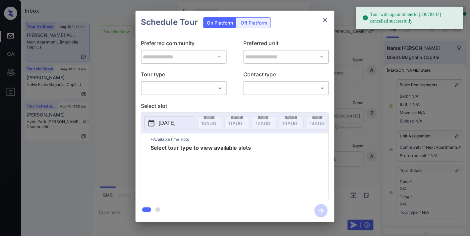
scroll to position [184, 0]
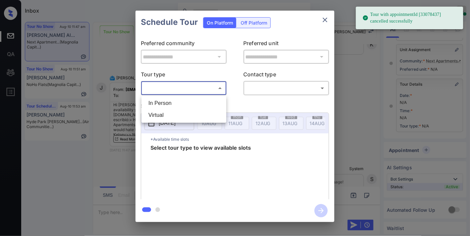
click at [217, 93] on body "Tour with appointmentId [33078437] cancelled successfully Inbox Samantha Solive…" at bounding box center [235, 118] width 470 height 236
click at [194, 101] on li "In Person" at bounding box center [184, 103] width 82 height 12
type input "********"
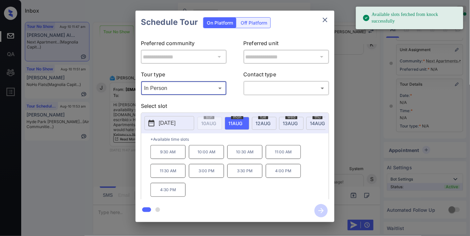
click at [178, 128] on button "[DATE]" at bounding box center [170, 123] width 50 height 14
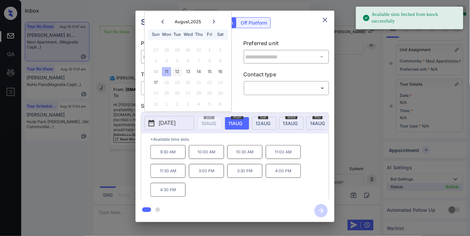
click at [178, 71] on div "12" at bounding box center [177, 71] width 9 height 9
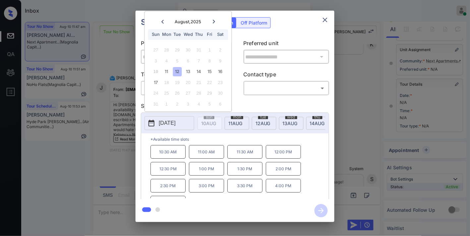
scroll to position [11, 0]
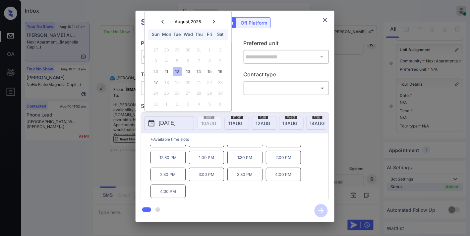
click at [323, 18] on icon "close" at bounding box center [325, 20] width 8 height 8
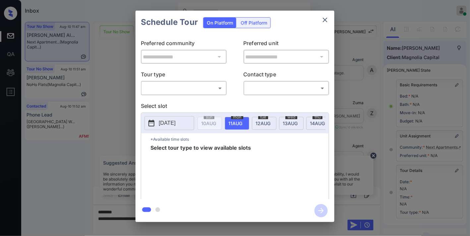
scroll to position [184, 0]
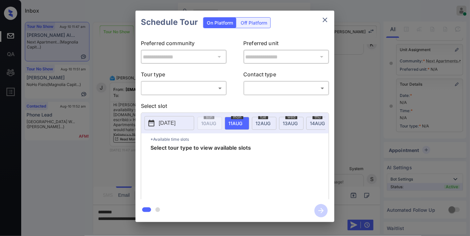
click at [196, 89] on body "Inbox Samantha Soliven Online Set yourself offline Set yourself on break Profil…" at bounding box center [235, 118] width 470 height 236
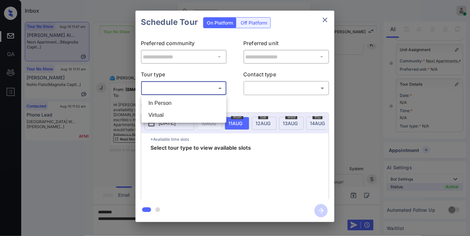
click at [189, 100] on li "In Person" at bounding box center [184, 103] width 82 height 12
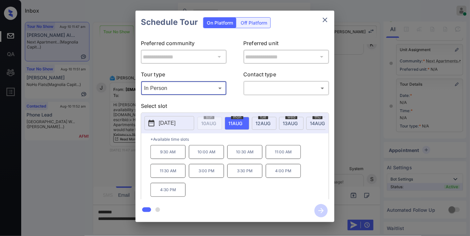
type input "********"
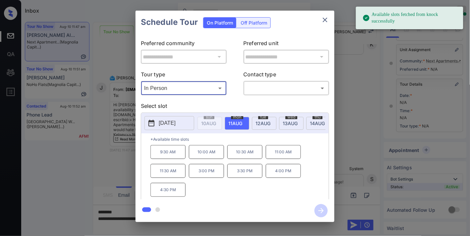
click at [214, 117] on span "tue" at bounding box center [209, 117] width 11 height 4
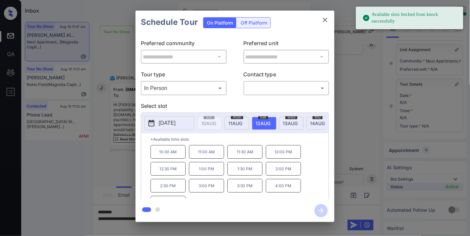
scroll to position [11, 0]
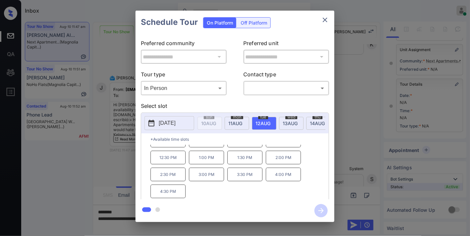
click at [327, 22] on icon "close" at bounding box center [325, 20] width 8 height 8
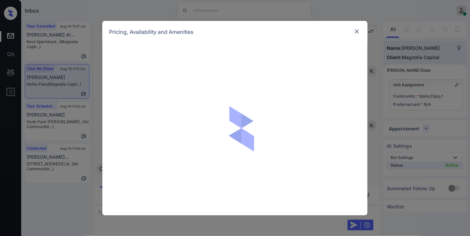
scroll to position [184, 0]
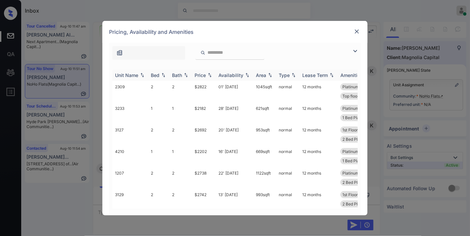
click at [211, 74] on img at bounding box center [210, 75] width 7 height 5
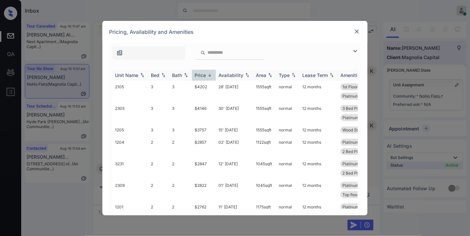
click at [211, 74] on img at bounding box center [210, 75] width 7 height 5
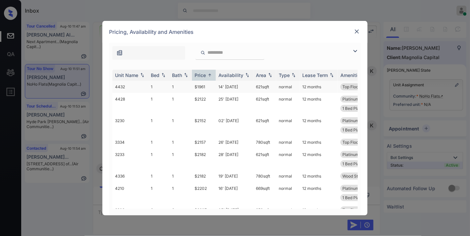
click at [206, 89] on td "$1961" at bounding box center [204, 87] width 24 height 12
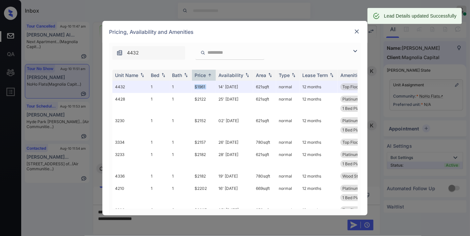
click at [358, 33] on img at bounding box center [357, 31] width 7 height 7
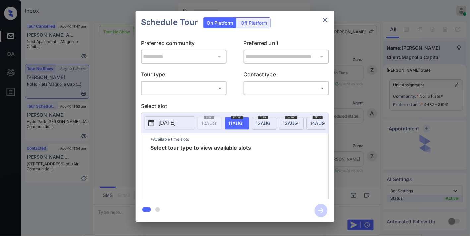
scroll to position [184, 0]
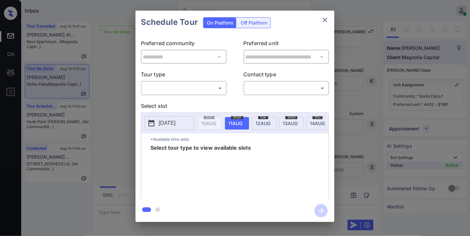
click at [199, 85] on body "Inbox Samantha Soliven Online Set yourself offline Set yourself on break Profil…" at bounding box center [235, 118] width 470 height 236
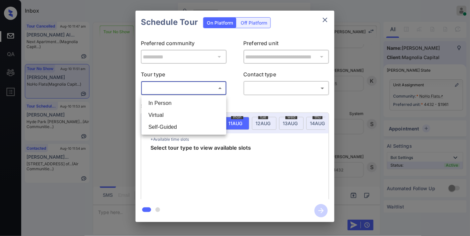
click at [178, 103] on li "In Person" at bounding box center [184, 103] width 82 height 12
type input "********"
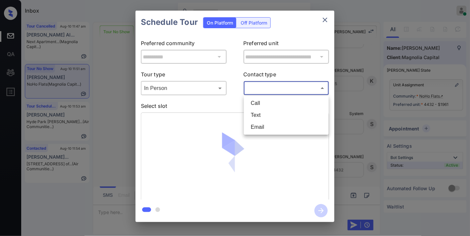
click at [254, 90] on body "Inbox Samantha Soliven Online Set yourself offline Set yourself on break Profil…" at bounding box center [235, 118] width 470 height 236
click at [257, 119] on li "Text" at bounding box center [287, 115] width 82 height 12
type input "****"
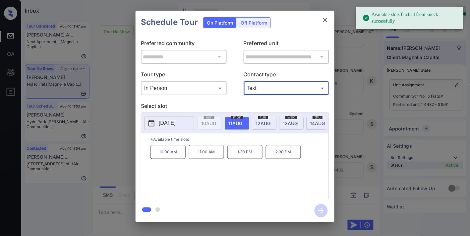
click at [163, 121] on p "[DATE]" at bounding box center [167, 123] width 17 height 8
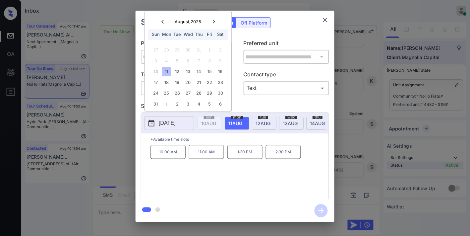
click at [249, 155] on p "1:30 PM" at bounding box center [244, 152] width 35 height 14
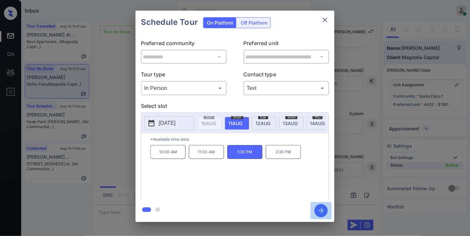
click at [321, 207] on icon "button" at bounding box center [321, 210] width 13 height 13
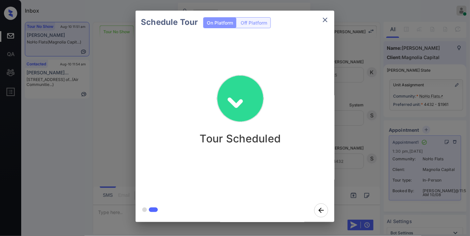
click at [329, 15] on button "close" at bounding box center [325, 19] width 13 height 13
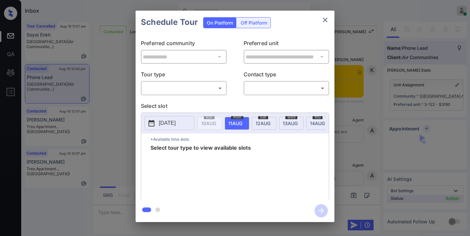
click at [216, 91] on body "Inbox [PERSON_NAME] Online Set yourself offline Set yourself on break Profile S…" at bounding box center [235, 118] width 470 height 236
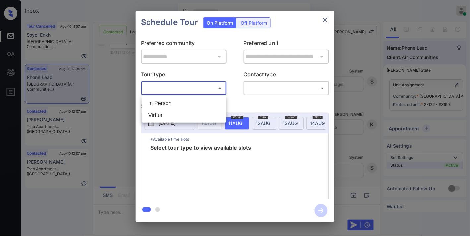
click at [203, 102] on li "In Person" at bounding box center [184, 103] width 82 height 12
type input "********"
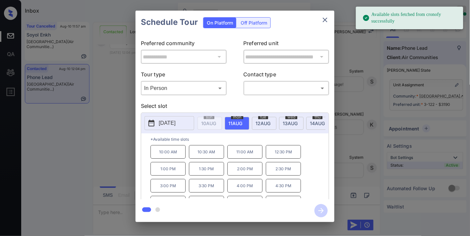
click at [164, 121] on p "[DATE]" at bounding box center [167, 123] width 17 height 8
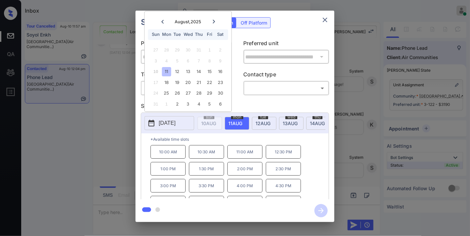
click at [213, 24] on div at bounding box center [214, 22] width 9 height 8
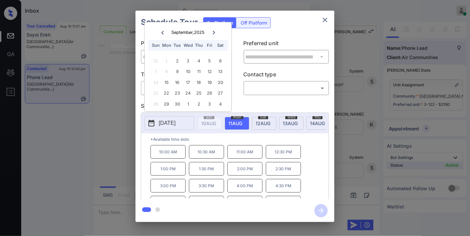
click at [324, 23] on icon "close" at bounding box center [325, 20] width 8 height 8
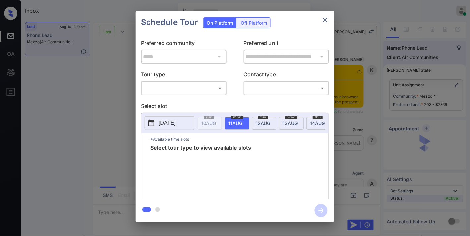
scroll to position [1665, 0]
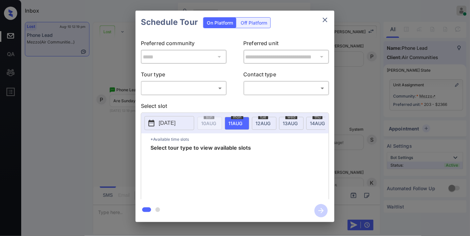
click at [190, 85] on body "Inbox Samantha Soliven Online Set yourself offline Set yourself on break Profil…" at bounding box center [235, 118] width 470 height 236
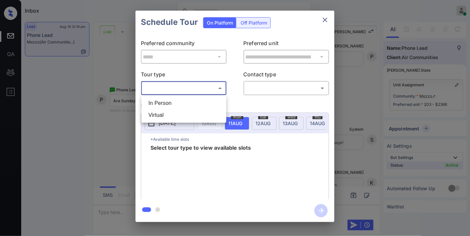
click at [190, 101] on li "In Person" at bounding box center [184, 103] width 82 height 12
type input "********"
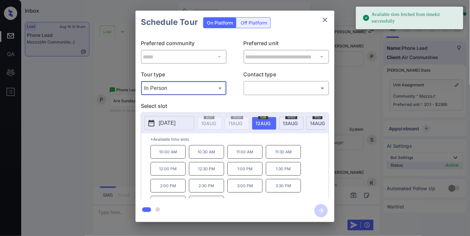
click at [175, 128] on button "[DATE]" at bounding box center [170, 123] width 50 height 14
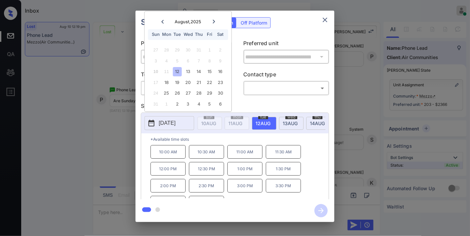
click at [214, 20] on icon at bounding box center [214, 22] width 4 height 4
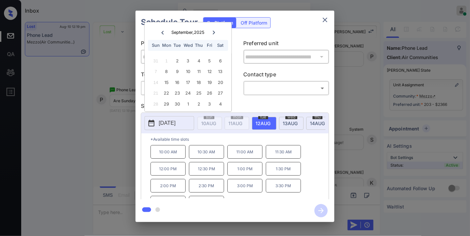
click at [324, 15] on button "close" at bounding box center [325, 19] width 13 height 13
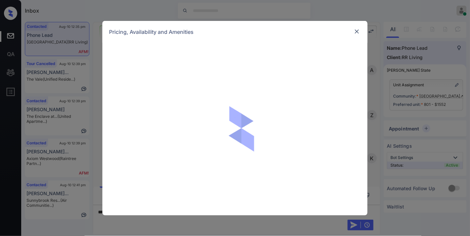
scroll to position [2898, 0]
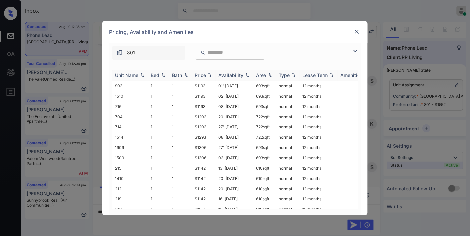
click at [197, 76] on div "Price" at bounding box center [200, 75] width 11 height 6
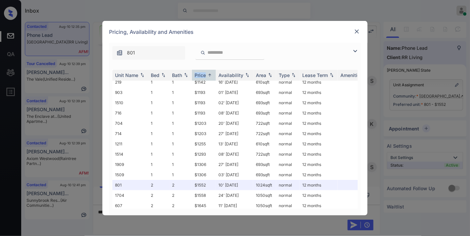
scroll to position [38, 0]
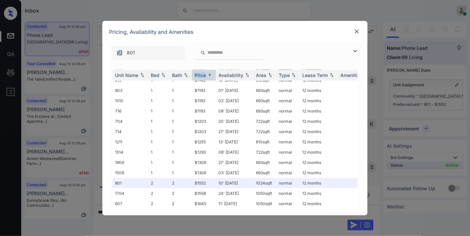
click at [358, 30] on img at bounding box center [357, 31] width 7 height 7
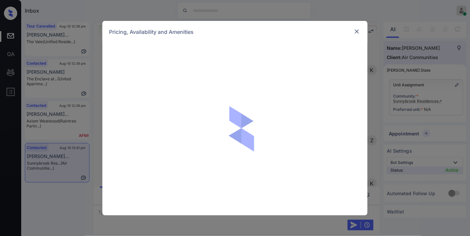
scroll to position [682, 0]
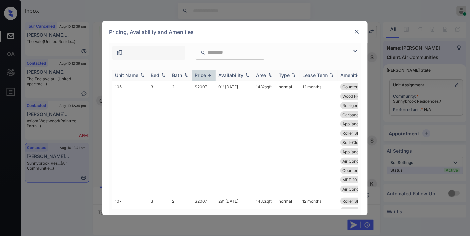
click at [211, 73] on img at bounding box center [210, 75] width 7 height 5
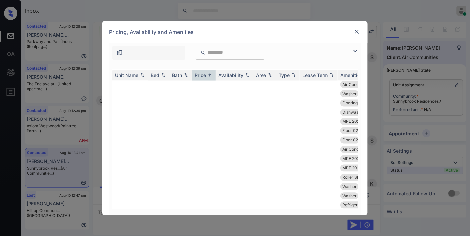
scroll to position [3830, 0]
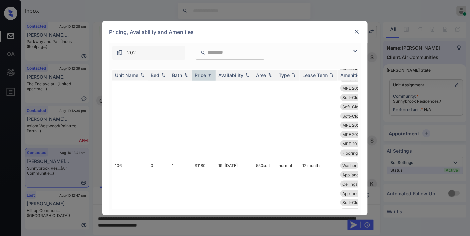
scroll to position [4715, 0]
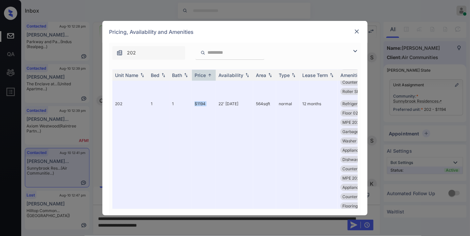
click at [356, 32] on img at bounding box center [357, 31] width 7 height 7
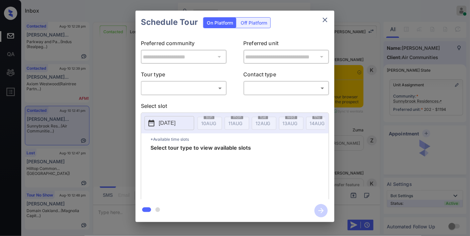
scroll to position [799, 0]
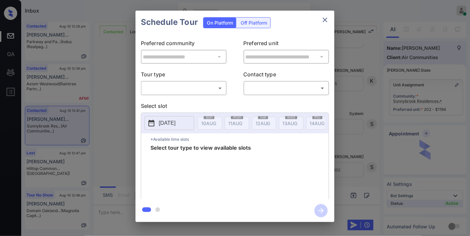
click at [209, 89] on body "Inbox [PERSON_NAME] Online Set yourself offline Set yourself on break Profile S…" at bounding box center [235, 118] width 470 height 236
type input "********"
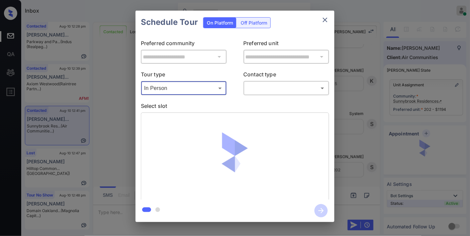
click at [282, 86] on body "Inbox [PERSON_NAME] Online Set yourself offline Set yourself on break Profile S…" at bounding box center [235, 118] width 470 height 236
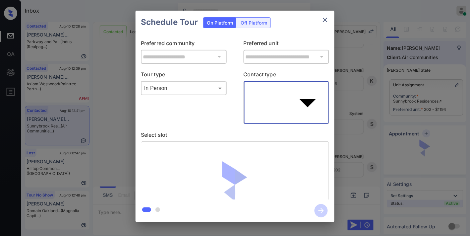
type input "****"
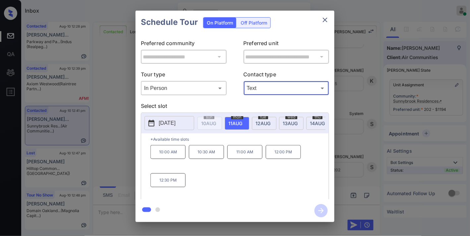
click at [175, 121] on p "[DATE]" at bounding box center [167, 123] width 17 height 8
drag, startPoint x: 166, startPoint y: 182, endPoint x: 156, endPoint y: 183, distance: 10.3
click at [156, 183] on p "12:30 PM" at bounding box center [168, 180] width 35 height 14
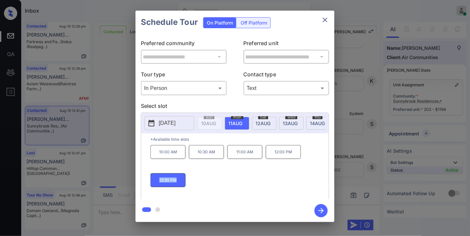
copy p "12:30 PM"
click at [326, 21] on icon "close" at bounding box center [325, 20] width 5 height 5
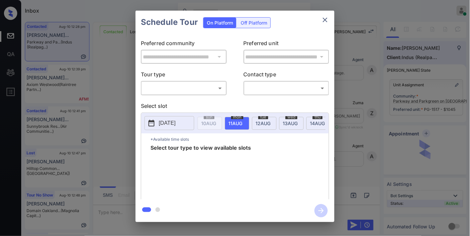
scroll to position [1407, 0]
click at [175, 89] on body "Inbox [PERSON_NAME] Online Set yourself offline Set yourself on break Profile S…" at bounding box center [235, 118] width 470 height 236
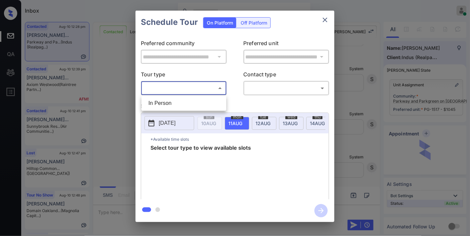
click at [178, 99] on li "In Person" at bounding box center [184, 103] width 82 height 12
type input "********"
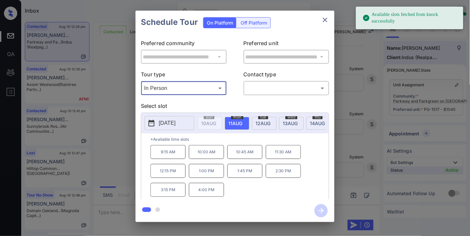
click at [170, 121] on p "[DATE]" at bounding box center [167, 123] width 17 height 8
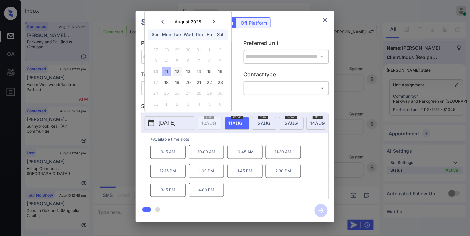
click at [178, 71] on div "12" at bounding box center [177, 71] width 9 height 9
drag, startPoint x: 181, startPoint y: 157, endPoint x: 147, endPoint y: 157, distance: 34.8
click at [147, 157] on div "*Available time slots 9:15 AM 10:00 AM 10:45 AM 11:30 AM 12:15 PM 1:00 PM 1:45 …" at bounding box center [235, 167] width 188 height 68
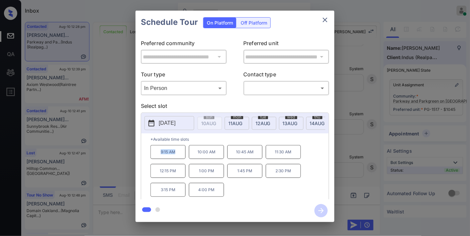
copy p "9:15 AM"
click at [327, 18] on icon "close" at bounding box center [325, 20] width 8 height 8
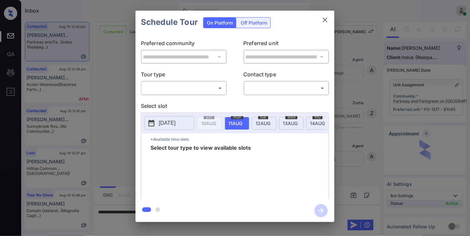
scroll to position [1407, 0]
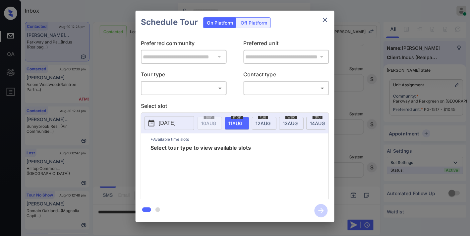
click at [210, 86] on body "Inbox [PERSON_NAME] Online Set yourself offline Set yourself on break Profile S…" at bounding box center [235, 118] width 470 height 236
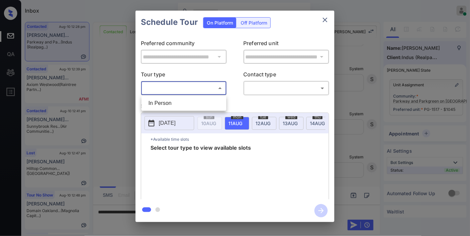
click at [197, 101] on li "In Person" at bounding box center [184, 103] width 82 height 12
type input "********"
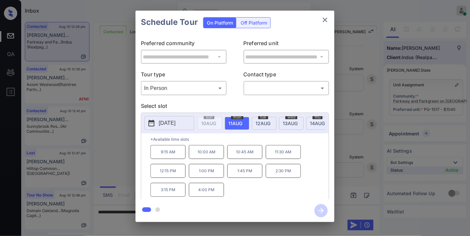
click at [216, 123] on span "12 AUG" at bounding box center [208, 123] width 15 height 6
click at [323, 23] on icon "close" at bounding box center [325, 20] width 8 height 8
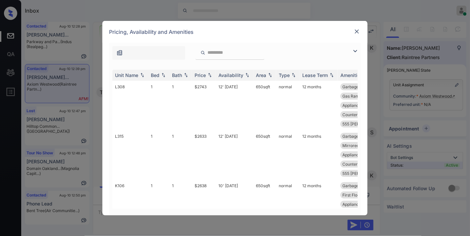
scroll to position [74, 0]
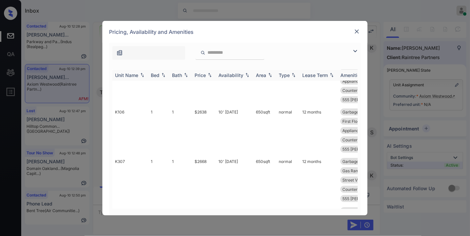
click at [205, 76] on div "Price" at bounding box center [200, 75] width 11 height 6
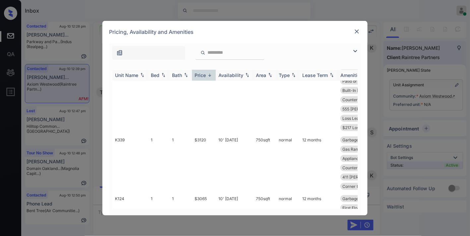
click at [205, 76] on div "Price" at bounding box center [200, 75] width 11 height 6
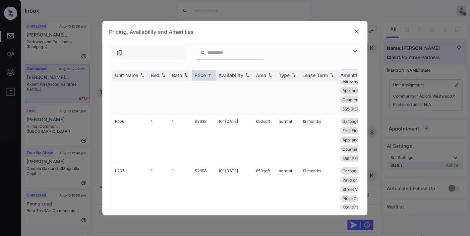
scroll to position [0, 0]
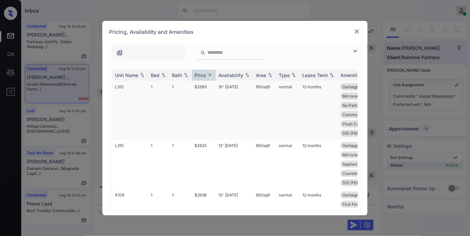
click at [204, 90] on td "$2583" at bounding box center [204, 110] width 24 height 59
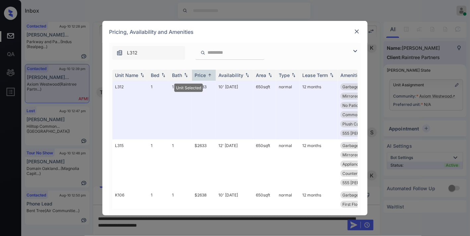
click at [357, 27] on div "Pricing, Availability and Amenities" at bounding box center [234, 32] width 265 height 22
click at [357, 29] on img at bounding box center [357, 31] width 7 height 7
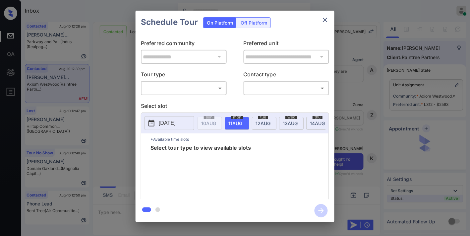
scroll to position [3034, 0]
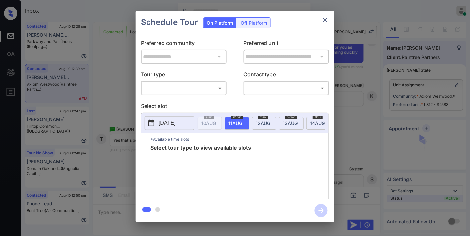
click at [208, 86] on body "Inbox Samantha Soliven Online Set yourself offline Set yourself on break Profil…" at bounding box center [235, 118] width 470 height 236
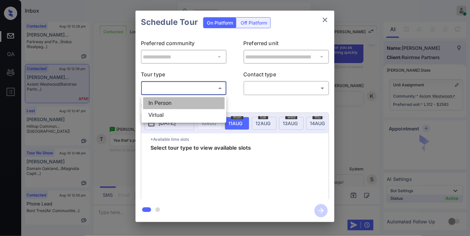
click at [193, 106] on li "In Person" at bounding box center [184, 103] width 82 height 12
type input "********"
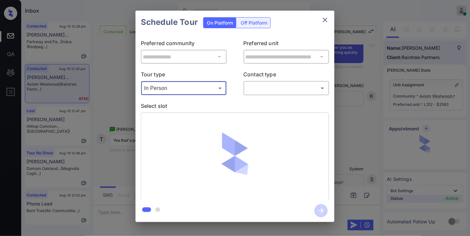
click at [256, 89] on body "Inbox Samantha Soliven Online Set yourself offline Set yourself on break Profil…" at bounding box center [235, 118] width 470 height 236
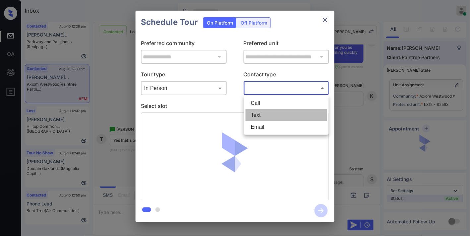
click at [261, 111] on li "Text" at bounding box center [287, 115] width 82 height 12
type input "****"
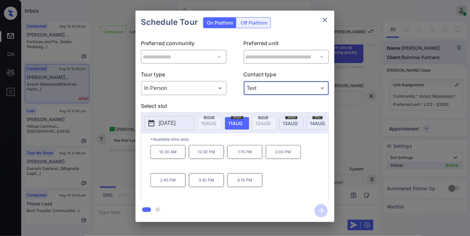
click at [162, 186] on p "2:45 PM" at bounding box center [168, 180] width 35 height 14
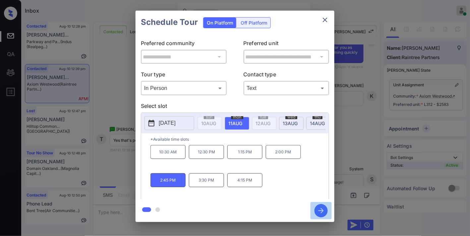
click at [321, 210] on icon "button" at bounding box center [321, 210] width 13 height 13
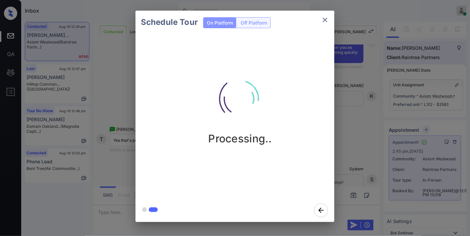
click at [327, 21] on icon "close" at bounding box center [325, 20] width 5 height 5
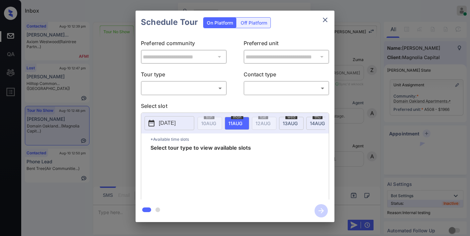
click at [171, 87] on body "Inbox [PERSON_NAME] Online Set yourself offline Set yourself on break Profile S…" at bounding box center [235, 118] width 470 height 236
type input "********"
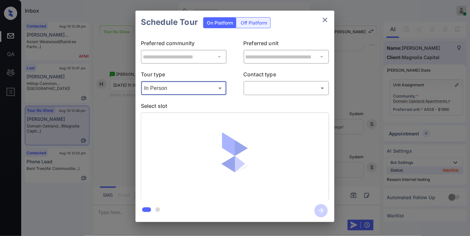
click at [258, 86] on body "Inbox [PERSON_NAME] Online Set yourself offline Set yourself on break Profile S…" at bounding box center [235, 118] width 470 height 236
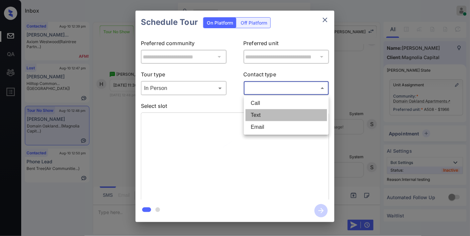
click at [255, 113] on li "Text" at bounding box center [287, 115] width 82 height 12
type input "****"
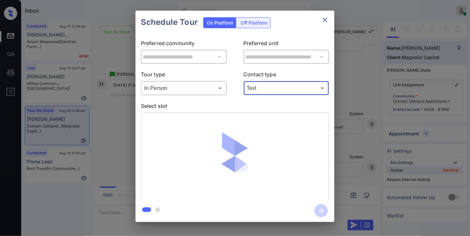
click at [328, 19] on icon "close" at bounding box center [325, 20] width 8 height 8
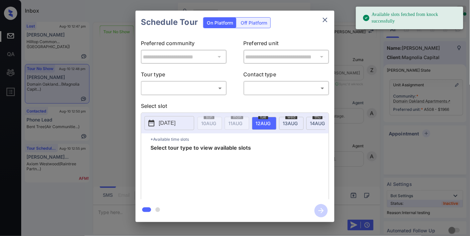
scroll to position [6943, 0]
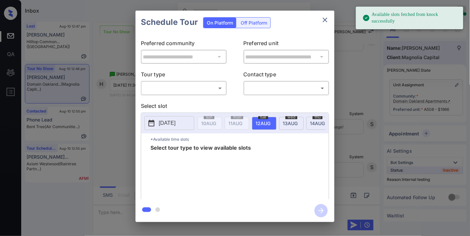
click at [184, 88] on body "Available slots fetched from knock successfully Inbox Samantha Soliven Online S…" at bounding box center [235, 118] width 470 height 236
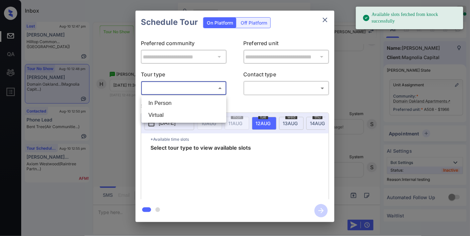
click at [187, 103] on li "In Person" at bounding box center [184, 103] width 82 height 12
type input "********"
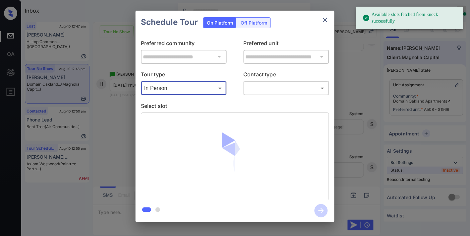
click at [267, 87] on body "Available slots fetched from knock successfully Inbox Samantha Soliven Online S…" at bounding box center [235, 118] width 470 height 236
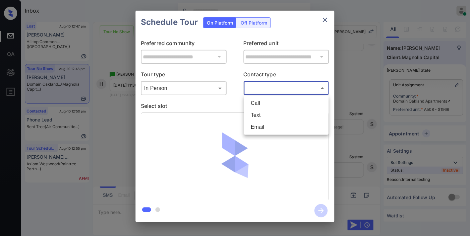
click at [268, 110] on li "Text" at bounding box center [287, 115] width 82 height 12
type input "****"
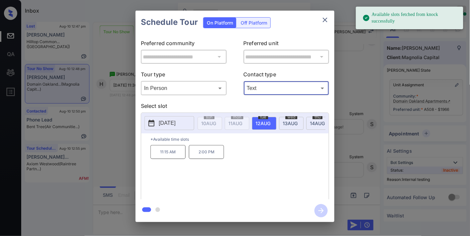
click at [161, 124] on p "[DATE]" at bounding box center [167, 123] width 17 height 8
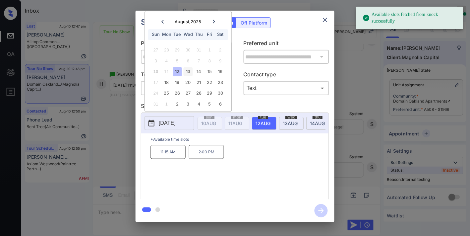
click at [190, 71] on div "13" at bounding box center [188, 71] width 9 height 9
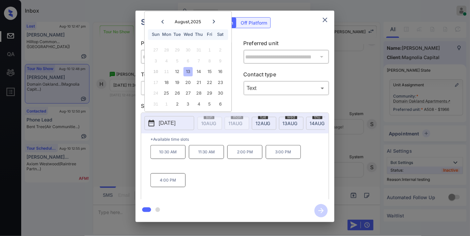
click at [208, 159] on p "11:30 AM" at bounding box center [206, 152] width 35 height 14
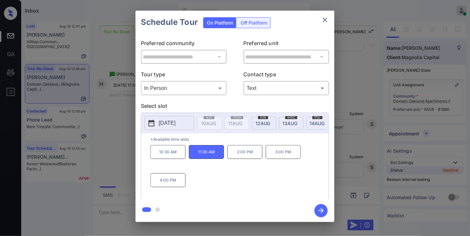
click at [322, 208] on icon "button" at bounding box center [321, 210] width 13 height 13
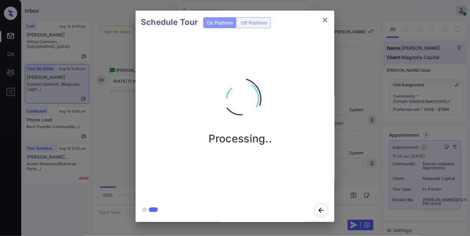
click at [323, 21] on icon "close" at bounding box center [325, 20] width 8 height 8
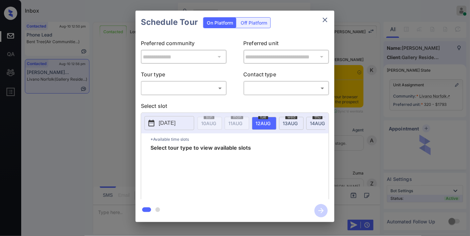
scroll to position [686, 0]
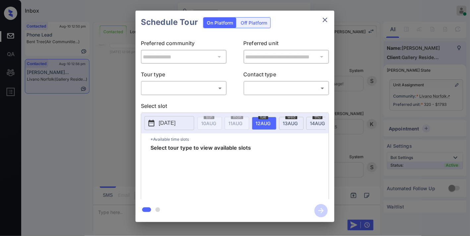
click at [195, 90] on body "Inbox [PERSON_NAME] Online Set yourself offline Set yourself on break Profile S…" at bounding box center [235, 118] width 470 height 236
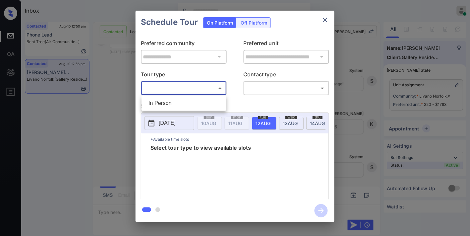
click at [192, 101] on li "In Person" at bounding box center [184, 103] width 82 height 12
type input "********"
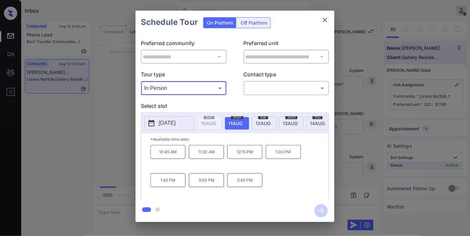
click at [270, 117] on div "[DATE]" at bounding box center [264, 123] width 25 height 13
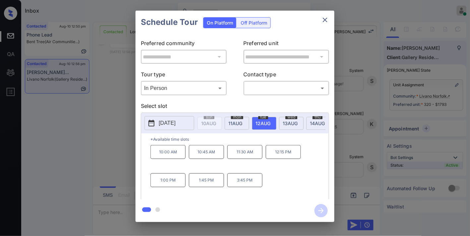
click at [286, 126] on div "[DATE]" at bounding box center [291, 123] width 25 height 13
click at [177, 113] on div "[DATE] 10 AUG [DATE] [DATE] [DATE] [DATE] [DATE] [DATE] [DATE] [DATE] [DATE] [D…" at bounding box center [235, 123] width 188 height 21
click at [176, 119] on p "[DATE]" at bounding box center [167, 123] width 17 height 8
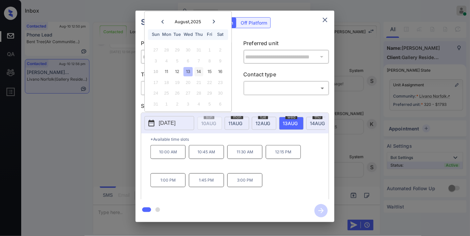
click at [199, 71] on div "14" at bounding box center [199, 71] width 9 height 9
click at [210, 72] on div "15" at bounding box center [209, 71] width 9 height 9
click at [219, 70] on div "16" at bounding box center [220, 71] width 9 height 9
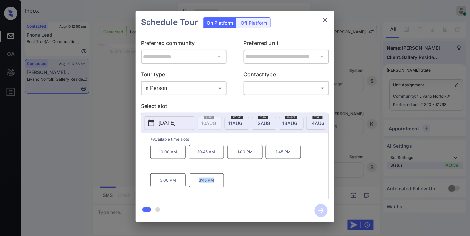
drag, startPoint x: 217, startPoint y: 181, endPoint x: 198, endPoint y: 182, distance: 18.9
click at [196, 181] on p "3:45 PM" at bounding box center [206, 180] width 35 height 14
copy p "3:45 PM"
click at [326, 22] on icon "close" at bounding box center [325, 20] width 8 height 8
